Goal: Task Accomplishment & Management: Manage account settings

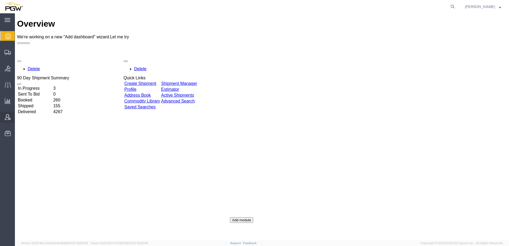
click at [18, 116] on span "Account Admin" at bounding box center [17, 117] width 4 height 11
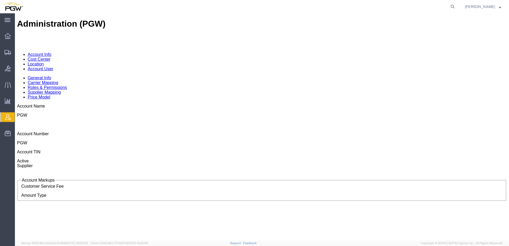
click at [44, 62] on link "Location" at bounding box center [36, 64] width 16 height 5
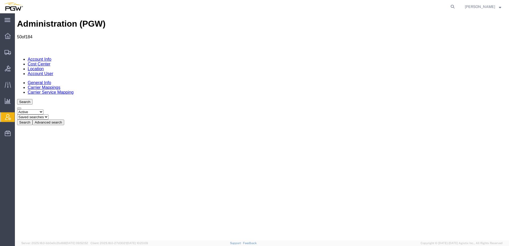
click at [64, 120] on button "Advanced search" at bounding box center [48, 123] width 32 height 6
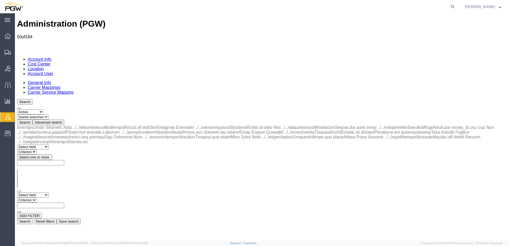
click at [42, 193] on select "Select field Address [GEOGRAPHIC_DATA] Location Name Location Num Master Locati…" at bounding box center [32, 195] width 31 height 5
select select "locationNum"
click at [17, 193] on select "Select field Address [GEOGRAPHIC_DATA] Location Name Location Num Master Locati…" at bounding box center [32, 195] width 31 height 5
click at [49, 198] on select "Criterion contains does not contain is is blank is not blank starts with" at bounding box center [33, 200] width 32 height 5
select select "contains"
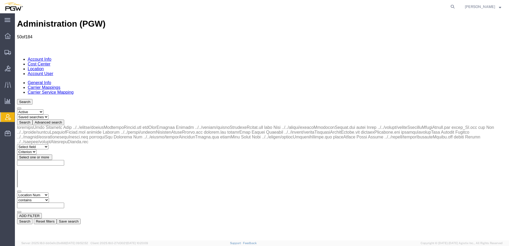
click at [49, 198] on select "Criterion contains does not contain is is blank is not blank starts with" at bounding box center [33, 200] width 32 height 5
type input "577"
click at [32, 219] on button "Search" at bounding box center [24, 222] width 15 height 6
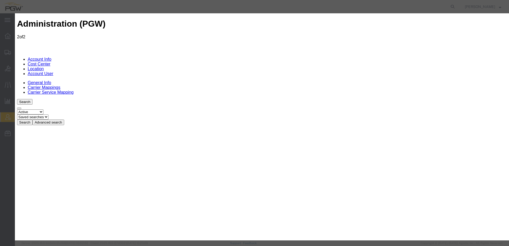
select select "COSTCENTER"
drag, startPoint x: 380, startPoint y: 134, endPoint x: 247, endPoint y: 134, distance: 132.6
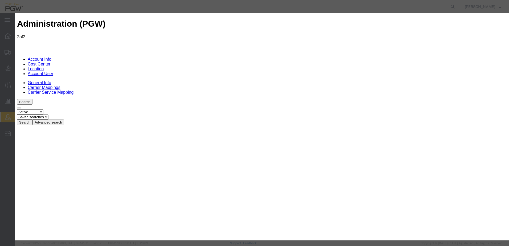
paste input "LKQSP_O_PM_5577@pgwag"
type input "[EMAIL_ADDRESS][DOMAIN_NAME]"
paste input "[EMAIL_ADDRESS][DOMAIN_NAME]"
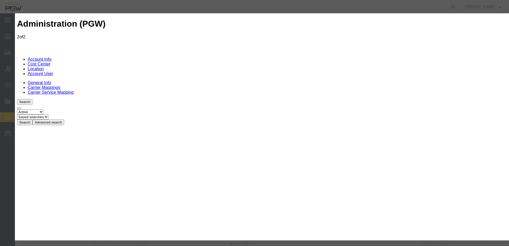
type input "[EMAIL_ADDRESS][DOMAIN_NAME]"
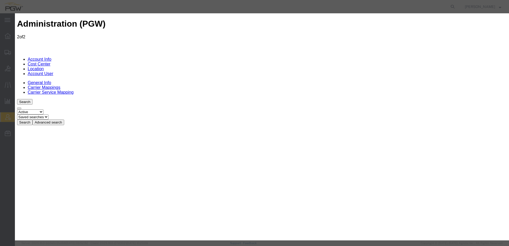
select select "COSTCENTER"
drag, startPoint x: 380, startPoint y: 158, endPoint x: 231, endPoint y: 154, distance: 148.6
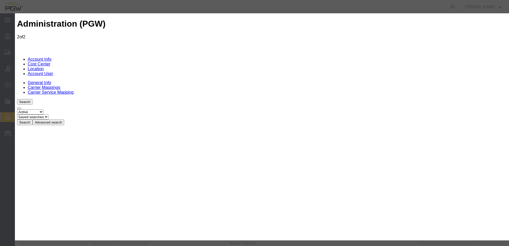
drag, startPoint x: 381, startPoint y: 161, endPoint x: 212, endPoint y: 152, distance: 169.4
drag, startPoint x: 387, startPoint y: 160, endPoint x: 235, endPoint y: 158, distance: 152.0
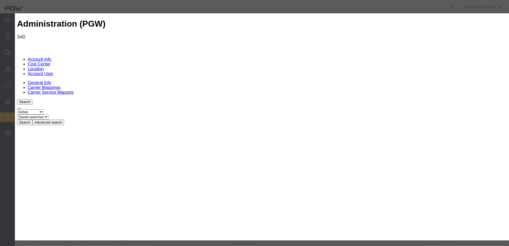
drag, startPoint x: 382, startPoint y: 160, endPoint x: 227, endPoint y: 154, distance: 155.1
paste input "LKQSP_O_PM_5577@pgwag"
type input "[EMAIL_ADDRESS][DOMAIN_NAME]"
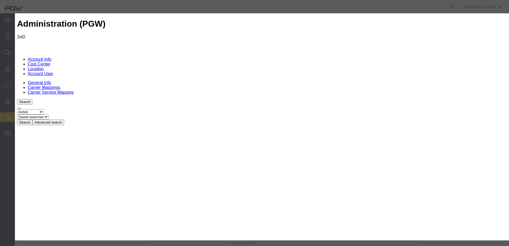
paste input "[EMAIL_ADDRESS][DOMAIN_NAME]"
type input "[EMAIL_ADDRESS][DOMAIN_NAME]"
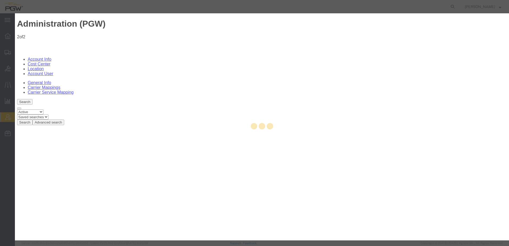
select select "COSTCENTER"
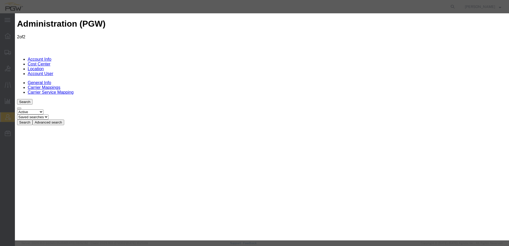
scroll to position [48, 0]
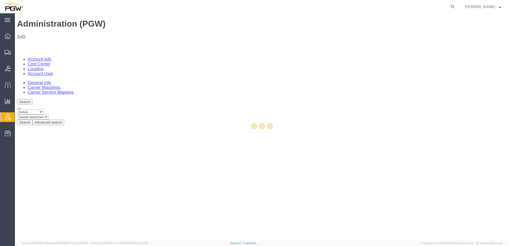
scroll to position [0, 0]
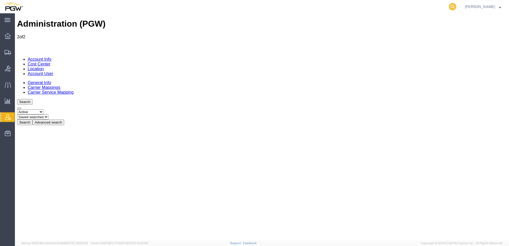
click at [456, 5] on icon at bounding box center [452, 6] width 7 height 7
click at [392, 4] on input "search" at bounding box center [368, 6] width 162 height 13
paste input "56747402"
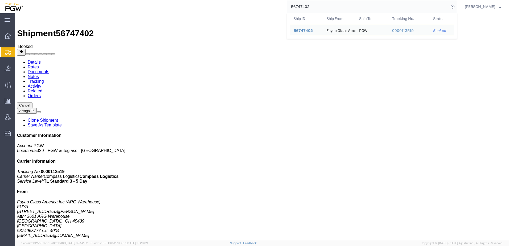
drag, startPoint x: 324, startPoint y: 5, endPoint x: 181, endPoint y: 0, distance: 143.1
click at [181, 0] on div "56747402 Ship ID Ship From Ship To Tracking Nu. Status Ship ID 56747402 Ship Fr…" at bounding box center [242, 6] width 431 height 13
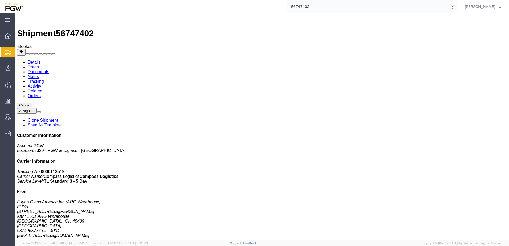
paste input "390"
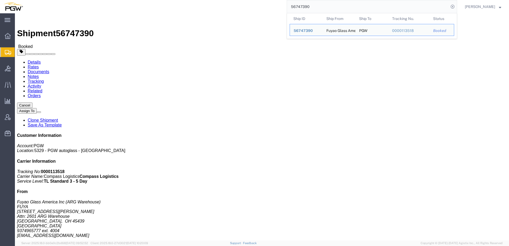
click at [0, 0] on span "Shipment Manager" at bounding box center [0, 0] width 0 height 0
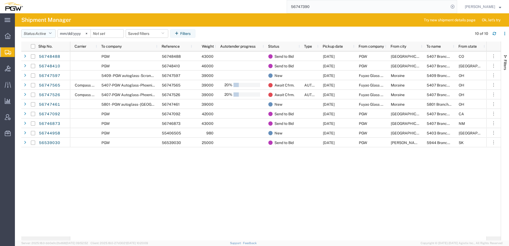
click at [43, 36] on span "Active" at bounding box center [40, 33] width 11 height 5
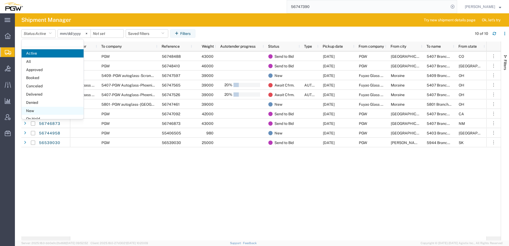
click at [29, 112] on span "New" at bounding box center [53, 111] width 62 height 8
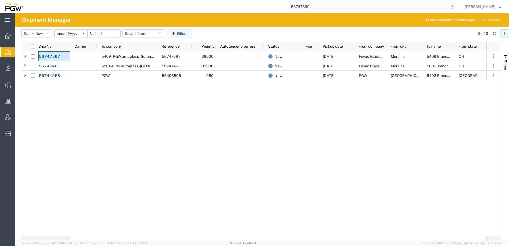
click at [507, 32] on button "button" at bounding box center [505, 33] width 9 height 9
click at [467, 47] on div "Download" at bounding box center [478, 47] width 30 height 11
click at [18, 69] on span "Bids" at bounding box center [17, 68] width 4 height 11
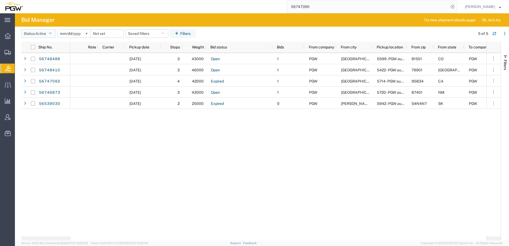
click at [35, 34] on button "Status: Active" at bounding box center [38, 33] width 34 height 9
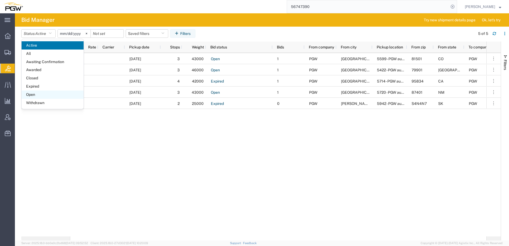
click at [39, 96] on span "Open" at bounding box center [53, 95] width 62 height 8
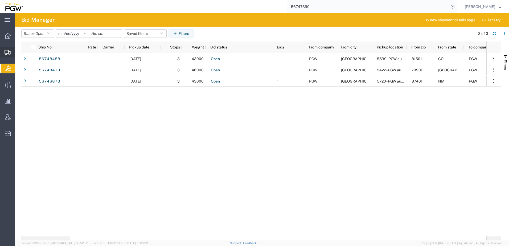
click at [0, 0] on span "Shipment Manager" at bounding box center [0, 0] width 0 height 0
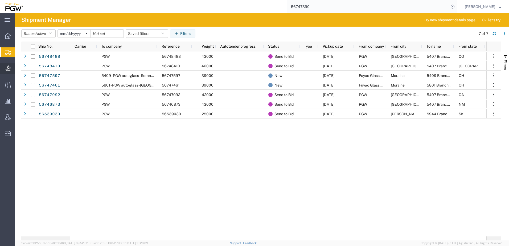
click at [8, 69] on icon at bounding box center [8, 69] width 6 height 6
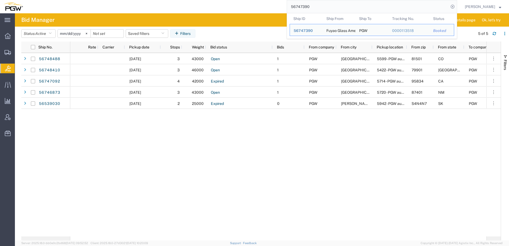
drag, startPoint x: 387, startPoint y: 9, endPoint x: 59, endPoint y: 6, distance: 328.1
click at [61, 6] on div "56747390 Ship ID Ship From Ship To Tracking Nu. Status Ship ID 56747390 Ship Fr…" at bounding box center [242, 6] width 431 height 13
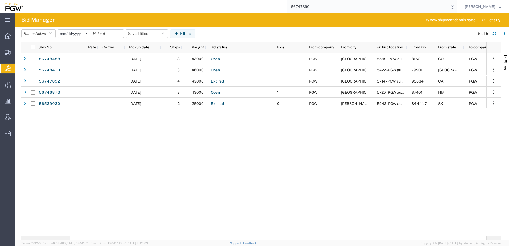
paste input "597"
type input "56747597"
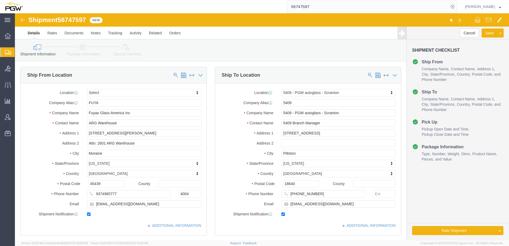
select select
select select "61931"
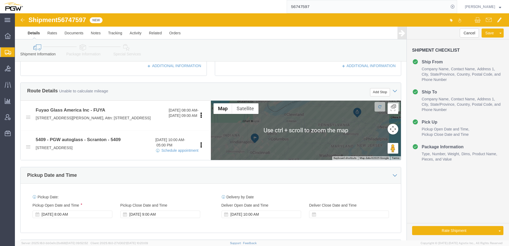
scroll to position [266, 0]
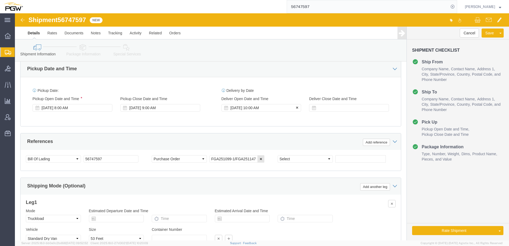
click div "[DATE] 10:00 AM"
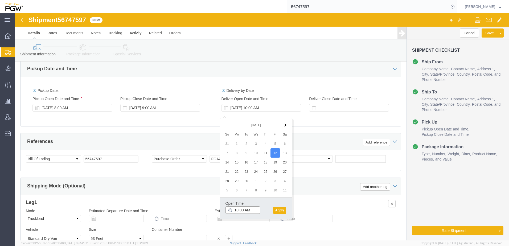
click input "10:00 AM"
type input "12:00 PM"
click button "Apply"
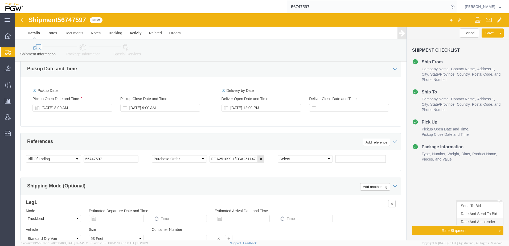
click link "Rate And Autotender"
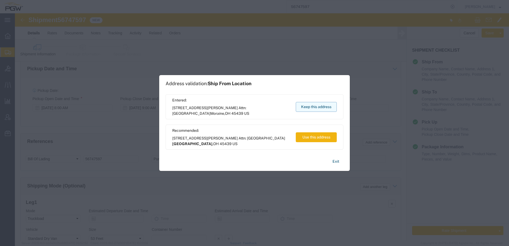
click at [312, 105] on button "Keep this address" at bounding box center [316, 107] width 41 height 10
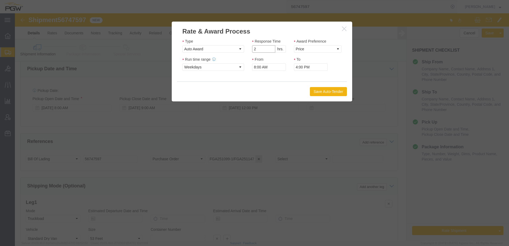
click input "2"
drag, startPoint x: 256, startPoint y: 37, endPoint x: 279, endPoint y: 37, distance: 23.4
type input "1"
click input "1"
click select "Price Carrier Rank"
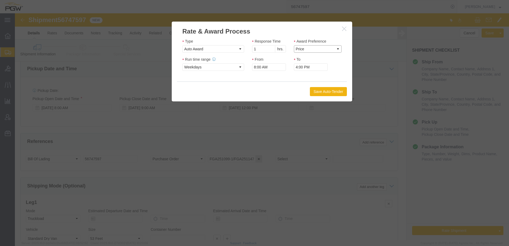
select select "LANE_RANK"
click select "Price Carrier Rank"
click button "Save Auto-Tender"
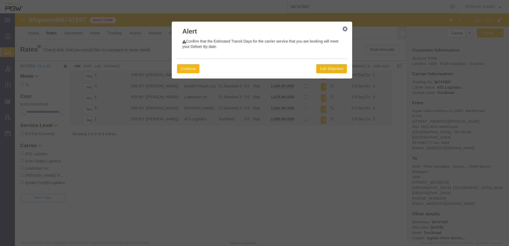
click at [192, 68] on button "Continue" at bounding box center [188, 68] width 22 height 9
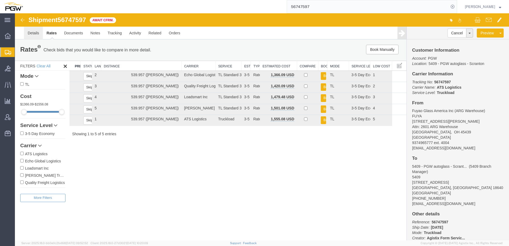
click at [29, 32] on link "Details" at bounding box center [33, 33] width 19 height 13
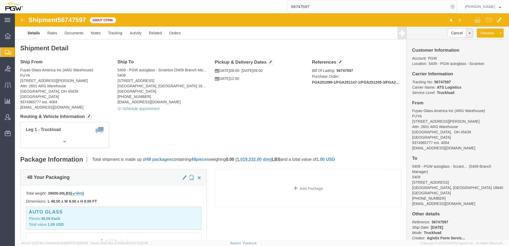
drag, startPoint x: 33, startPoint y: 61, endPoint x: 29, endPoint y: 61, distance: 3.5
click at [0, 0] on span "Shipment Manager" at bounding box center [0, 0] width 0 height 0
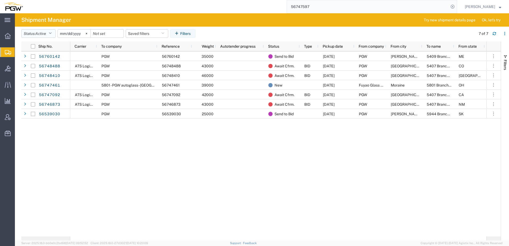
click at [41, 33] on span "Active" at bounding box center [40, 33] width 11 height 4
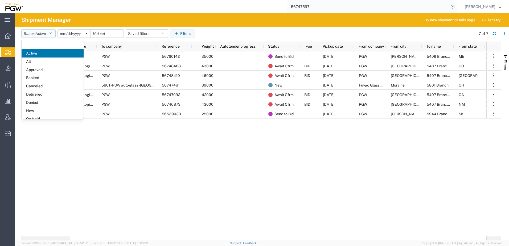
click at [46, 36] on span "Active" at bounding box center [40, 33] width 11 height 5
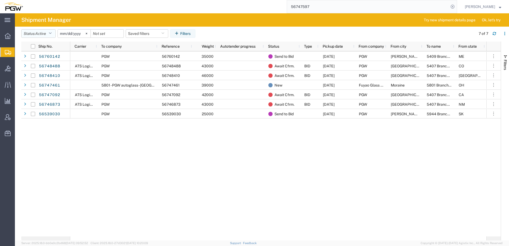
click at [48, 34] on button "Status: Active" at bounding box center [38, 33] width 34 height 9
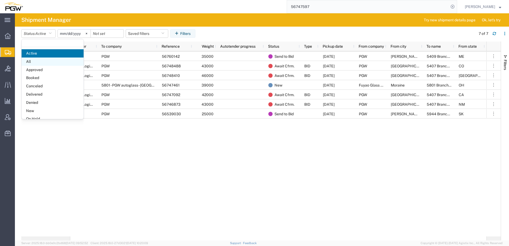
click at [44, 62] on span "All" at bounding box center [53, 62] width 62 height 8
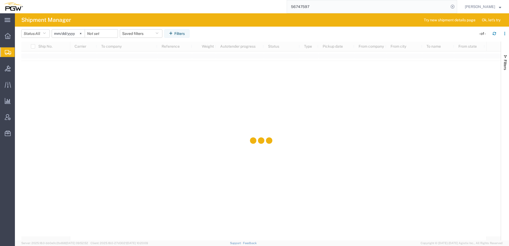
click at [71, 36] on input "[DATE]" at bounding box center [68, 34] width 33 height 8
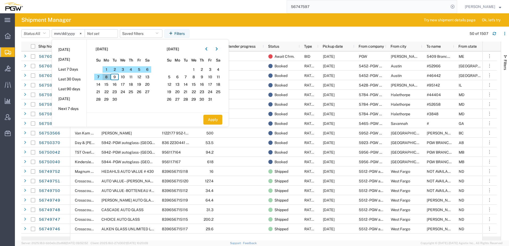
click at [108, 76] on span "8" at bounding box center [107, 77] width 8 height 6
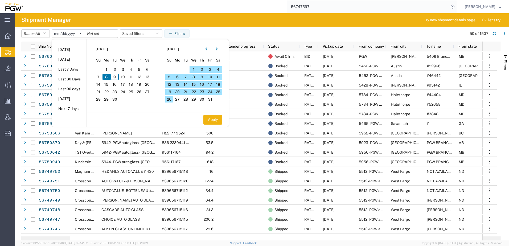
click at [107, 78] on span "8" at bounding box center [107, 77] width 8 height 6
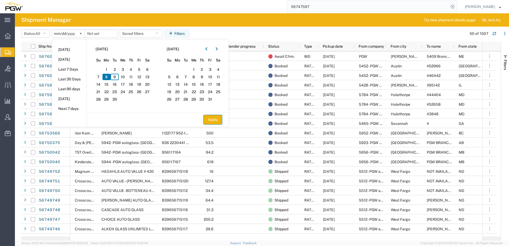
click at [208, 119] on button "Apply" at bounding box center [212, 120] width 19 height 10
type input "[DATE]"
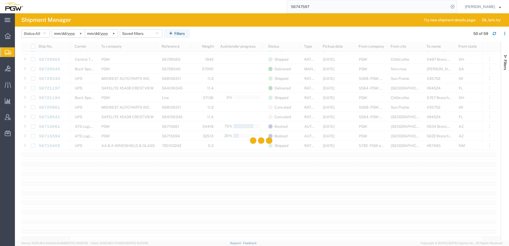
scroll to position [381, 0]
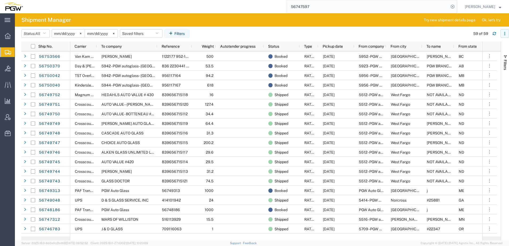
click at [504, 34] on icon "button" at bounding box center [505, 34] width 4 height 4
click at [467, 48] on div "Download" at bounding box center [478, 47] width 30 height 11
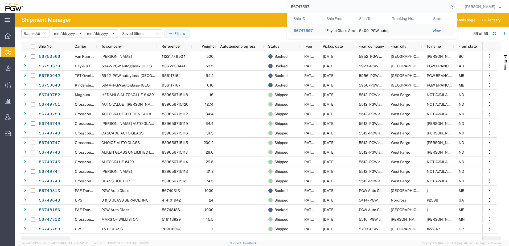
drag, startPoint x: 346, startPoint y: 7, endPoint x: 156, endPoint y: -3, distance: 189.9
click at [156, 0] on html "main_menu Created with Sketch. Collapse Menu Overview Shipments Shipment Manage…" at bounding box center [254, 123] width 509 height 246
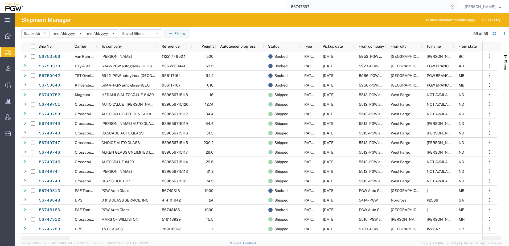
paste input "3430"
type input "56743430"
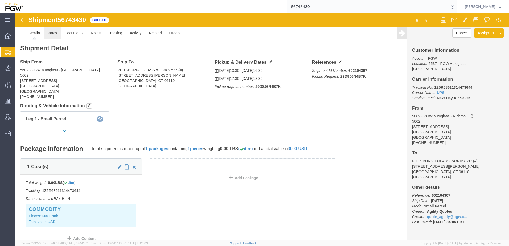
click link "Rates"
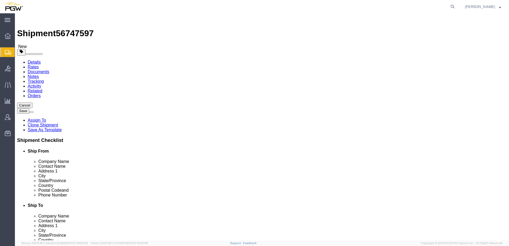
select select
select select "61931"
click at [0, 0] on span "Shipment Manager" at bounding box center [0, 0] width 0 height 0
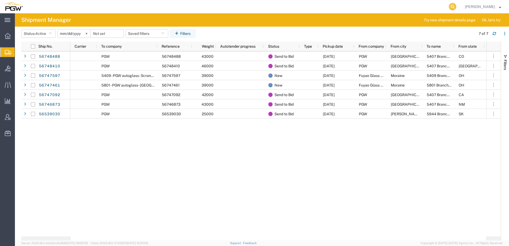
click at [456, 7] on icon at bounding box center [452, 6] width 7 height 7
click at [406, 5] on input "search" at bounding box center [368, 6] width 162 height 13
click at [350, 8] on input "search" at bounding box center [368, 6] width 162 height 13
paste input "56747461"
type input "56747461"
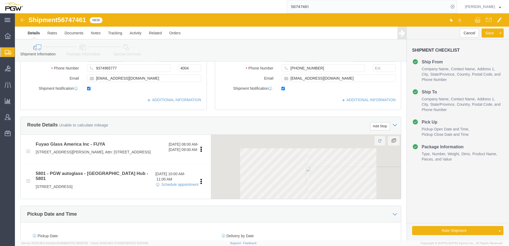
scroll to position [133, 0]
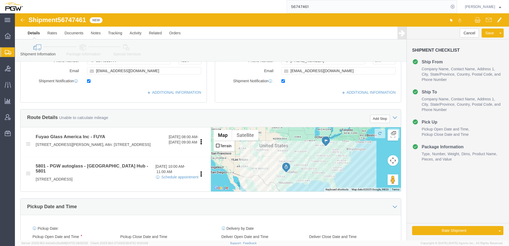
select select
select select "62891"
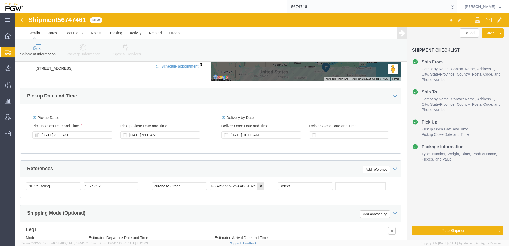
scroll to position [213, 0]
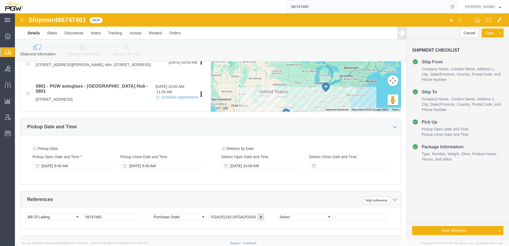
click div "Pickup Date: Pickup Start Date Pickup Start Time Pickup Open Date and Time Sep …"
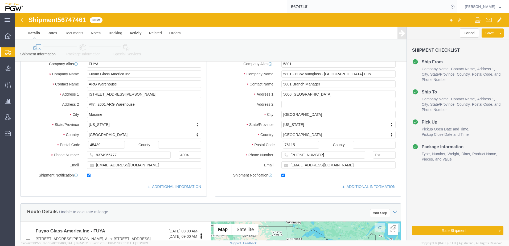
scroll to position [0, 0]
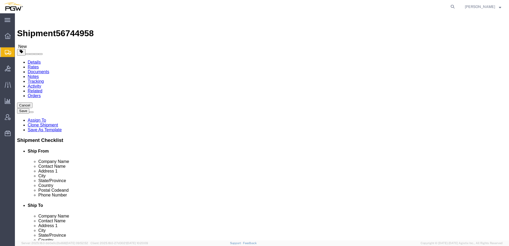
select select "62891"
select select "28259"
click link "Activity"
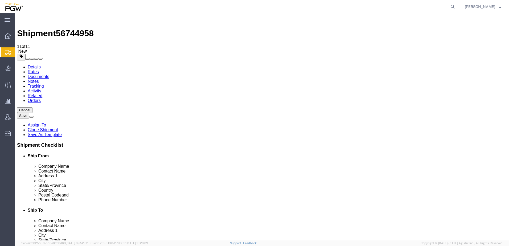
click at [36, 65] on link "Details" at bounding box center [34, 67] width 13 height 5
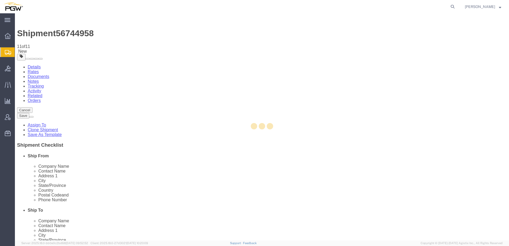
select select "62891"
select select "28259"
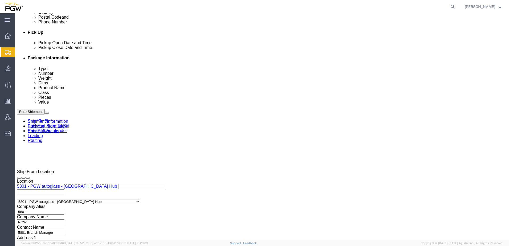
scroll to position [315, 0]
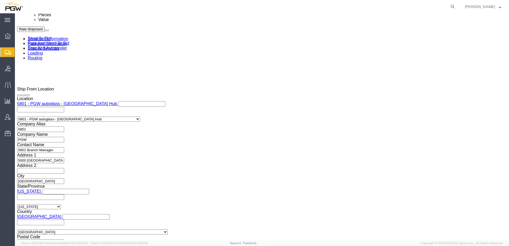
drag, startPoint x: 223, startPoint y: 95, endPoint x: 64, endPoint y: 92, distance: 158.7
click div "Select Account Type Activity ID Airline Appointment Number ASN Batch Request # …"
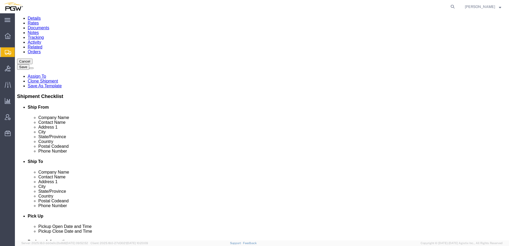
scroll to position [0, 0]
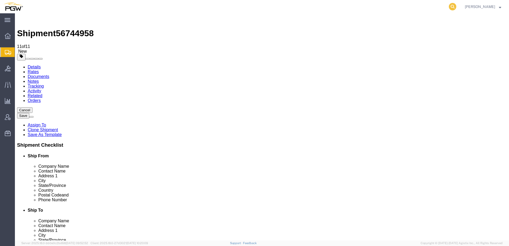
click at [456, 5] on icon at bounding box center [452, 6] width 7 height 7
paste input "661489"
type input "661489"
click at [456, 7] on icon at bounding box center [452, 6] width 7 height 7
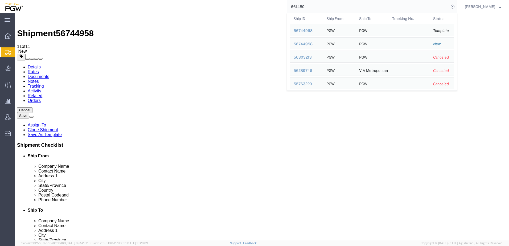
click div "Shipment Information Package Information Special Services Loading Routing"
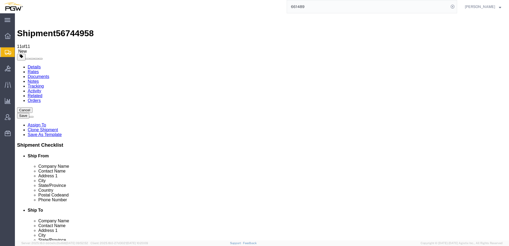
click button "Cancel"
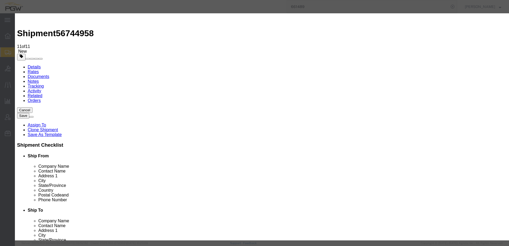
click button "Yes"
